Goal: Task Accomplishment & Management: Manage account settings

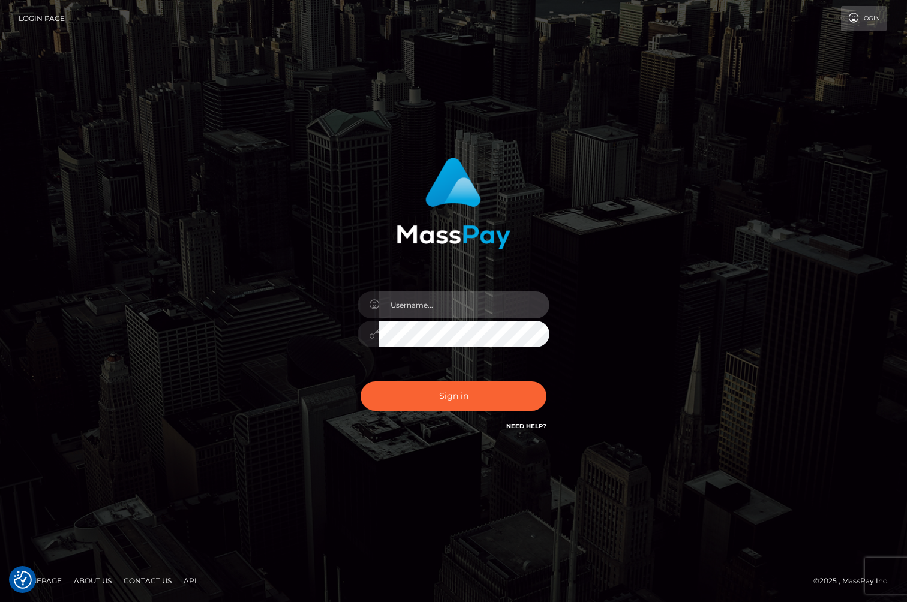
click at [425, 297] on input "text" at bounding box center [464, 305] width 170 height 27
click at [0, 602] on com-1password-button at bounding box center [0, 602] width 0 height 0
type input "jackson.whop"
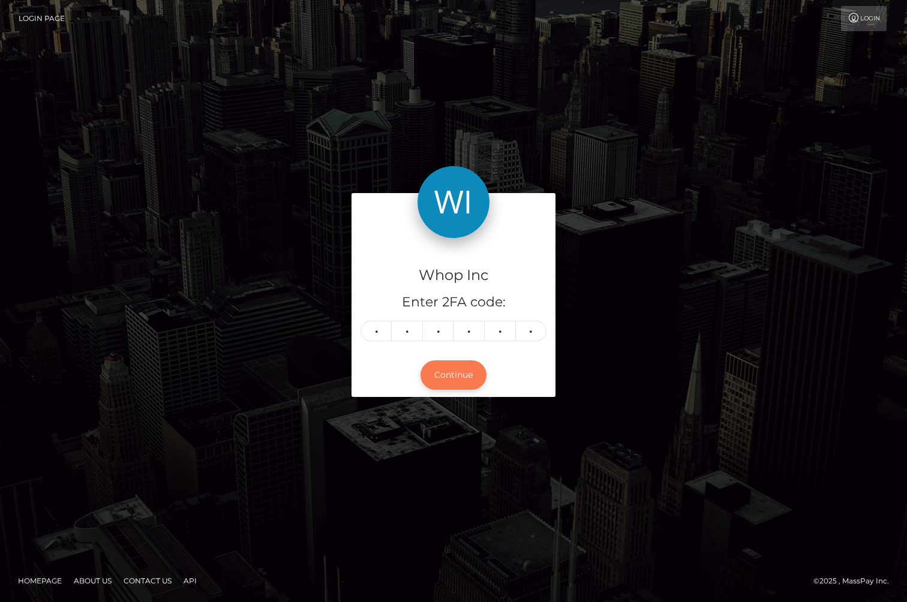
click at [450, 374] on button "Continue" at bounding box center [454, 375] width 66 height 29
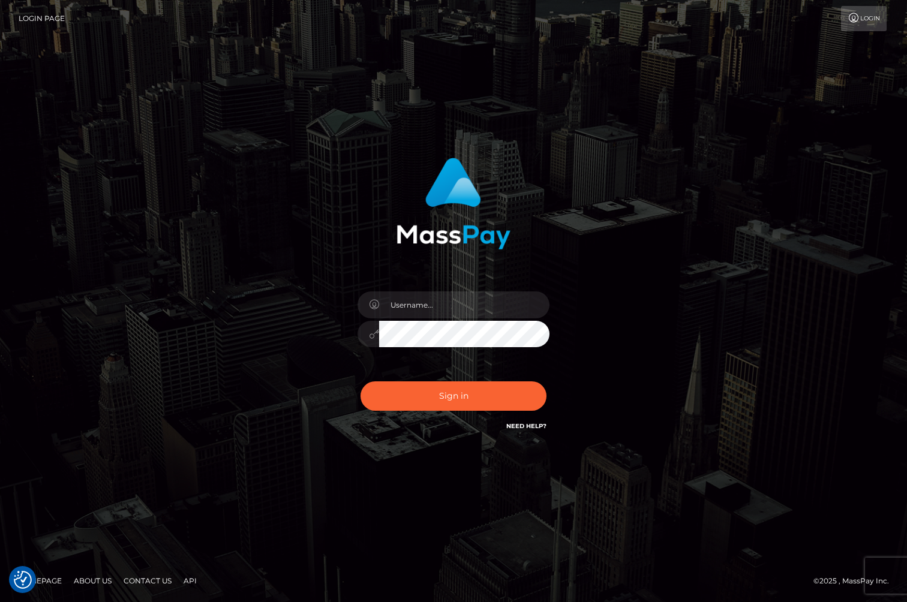
click at [711, 345] on div "Sign in" at bounding box center [454, 301] width 684 height 305
